Goal: Task Accomplishment & Management: Manage account settings

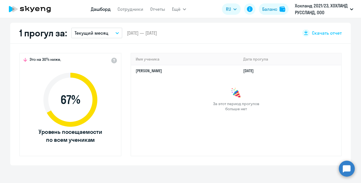
scroll to position [142, 0]
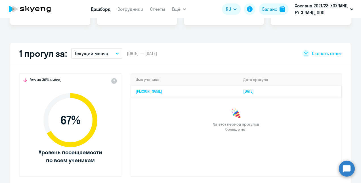
click at [162, 90] on link "[PERSON_NAME]" at bounding box center [149, 91] width 26 height 5
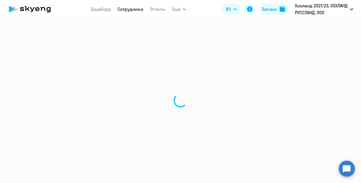
select select "english"
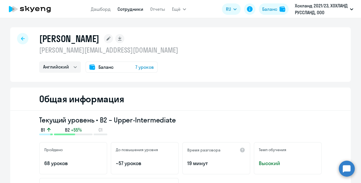
click at [134, 9] on link "Сотрудники" at bounding box center [130, 9] width 26 height 6
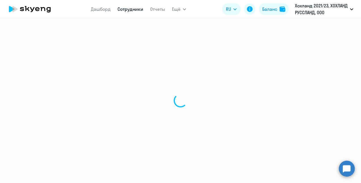
select select "30"
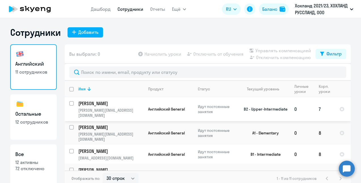
click at [70, 103] on input "select row 40430828" at bounding box center [74, 106] width 11 height 11
checkbox input "true"
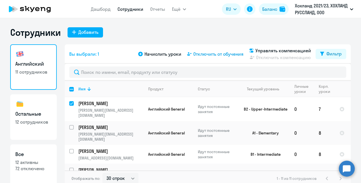
click at [219, 53] on span "Отключить от обучения" at bounding box center [218, 54] width 50 height 7
select select "all"
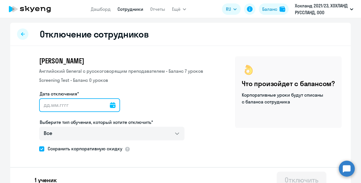
click at [69, 103] on input "Дата отключения*" at bounding box center [79, 105] width 81 height 14
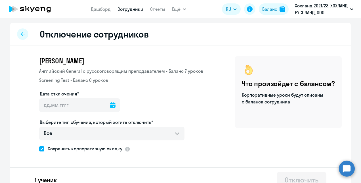
click at [110, 104] on icon at bounding box center [113, 105] width 6 height 6
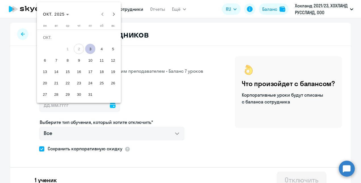
click at [91, 48] on span "3" at bounding box center [90, 49] width 10 height 10
type input "[DATE]"
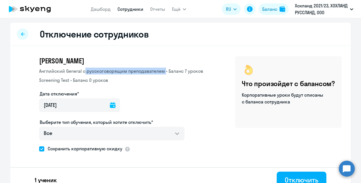
drag, startPoint x: 81, startPoint y: 71, endPoint x: 161, endPoint y: 71, distance: 80.3
click at [161, 71] on p "Английский General с русскоговорящим преподавателем • Баланс 7 уроков" at bounding box center [121, 71] width 164 height 7
drag, startPoint x: 161, startPoint y: 71, endPoint x: 173, endPoint y: 72, distance: 11.9
click at [173, 72] on p "Английский General с русскоговорящим преподавателем • Баланс 7 уроков" at bounding box center [121, 71] width 164 height 7
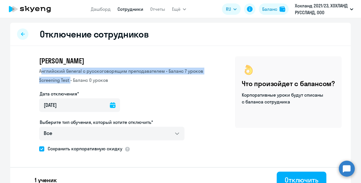
drag, startPoint x: 67, startPoint y: 79, endPoint x: 37, endPoint y: 70, distance: 31.5
click at [39, 70] on div "[DEMOGRAPHIC_DATA] General с [DEMOGRAPHIC_DATA] преподавателем • Баланс 7 уроко…" at bounding box center [121, 79] width 164 height 23
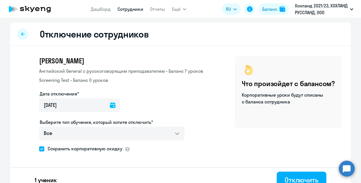
drag, startPoint x: 37, startPoint y: 70, endPoint x: 85, endPoint y: 80, distance: 49.1
click at [85, 80] on p "Screening Test • Баланс 0 уроков" at bounding box center [121, 80] width 164 height 7
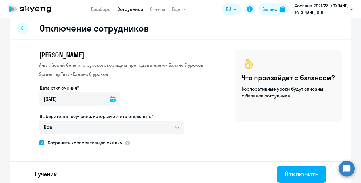
scroll to position [9, 0]
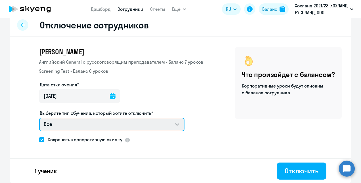
click at [167, 123] on select "Все Английский General с русскоговорящим преподавателем Screening Test" at bounding box center [111, 124] width 145 height 14
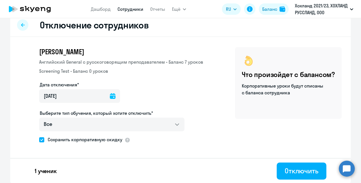
click at [201, 104] on div "[PERSON_NAME] Английский General с [DEMOGRAPHIC_DATA] преподавателем • Баланс 7…" at bounding box center [180, 110] width 341 height 146
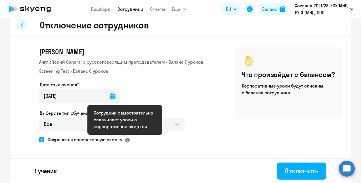
click at [125, 139] on div at bounding box center [128, 140] width 6 height 6
click at [154, 145] on div "[PERSON_NAME] Английский General с [DEMOGRAPHIC_DATA] преподавателем • Баланс 7…" at bounding box center [180, 110] width 341 height 146
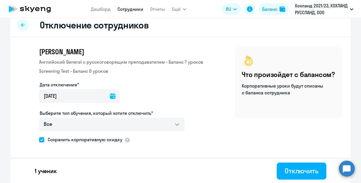
click at [39, 141] on span at bounding box center [41, 139] width 5 height 5
click at [39, 140] on input "Сохранить корпоративную скидку" at bounding box center [39, 139] width 0 height 0
checkbox input "false"
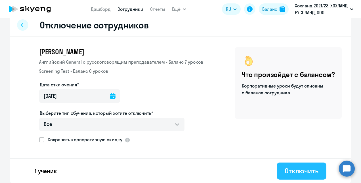
click at [295, 169] on div "Отключить" at bounding box center [302, 170] width 34 height 9
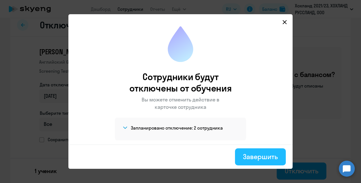
click at [258, 158] on div "Завершить" at bounding box center [260, 156] width 35 height 9
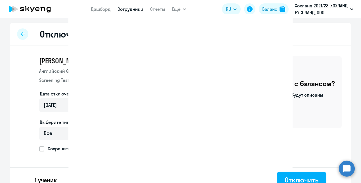
select select "30"
